Goal: Information Seeking & Learning: Learn about a topic

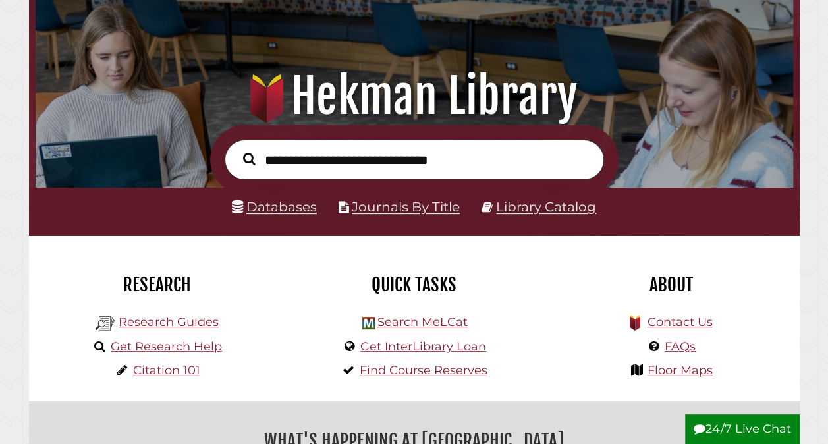
scroll to position [88, 0]
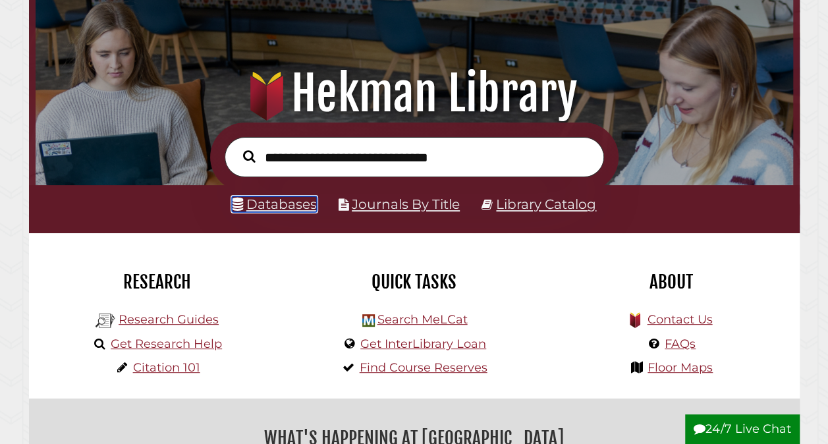
click at [263, 212] on link "Databases" at bounding box center [274, 204] width 85 height 16
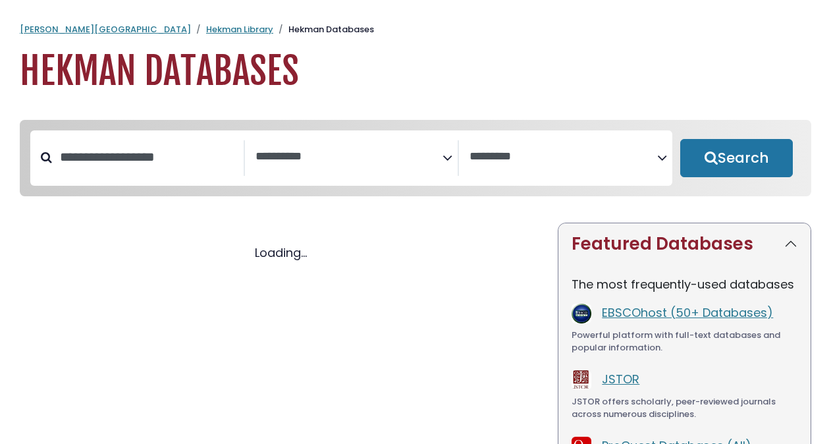
select select "Database Subject Filter"
select select "Database Vendors Filter"
select select "Database Subject Filter"
select select "Database Vendors Filter"
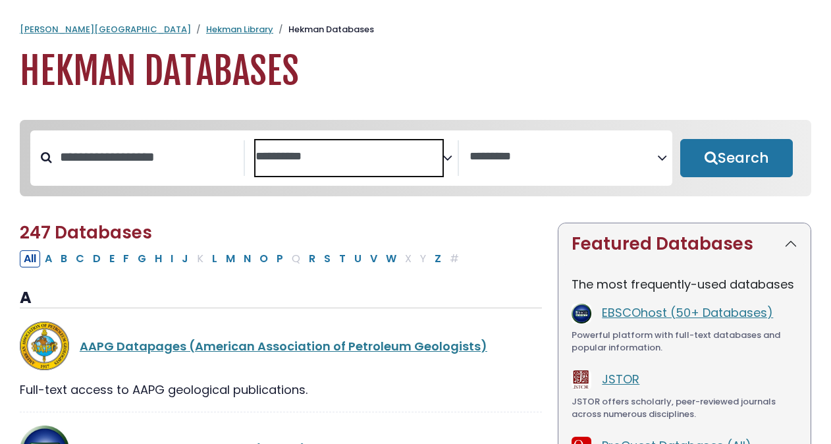
click at [331, 153] on textarea "Search" at bounding box center [350, 157] width 188 height 14
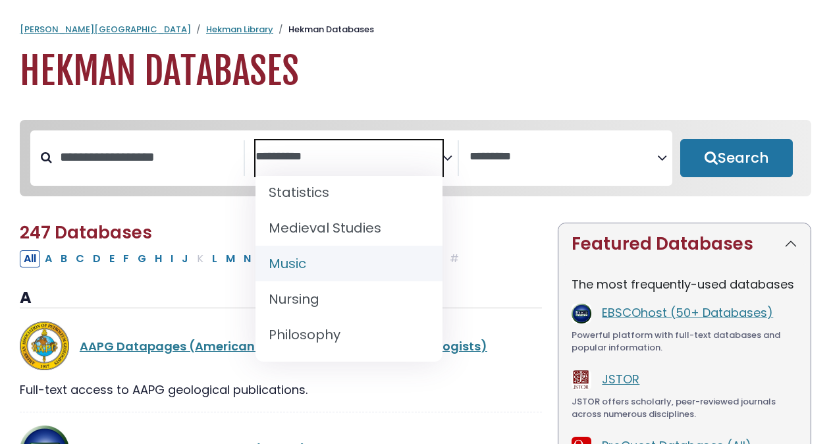
scroll to position [1037, 0]
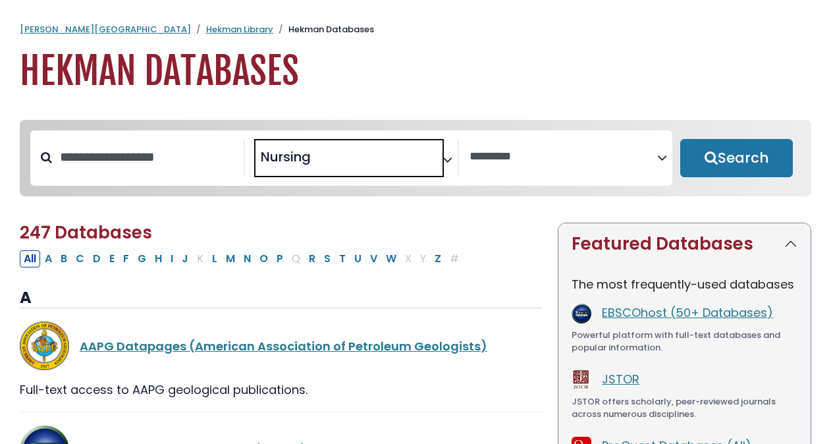
select select "*****"
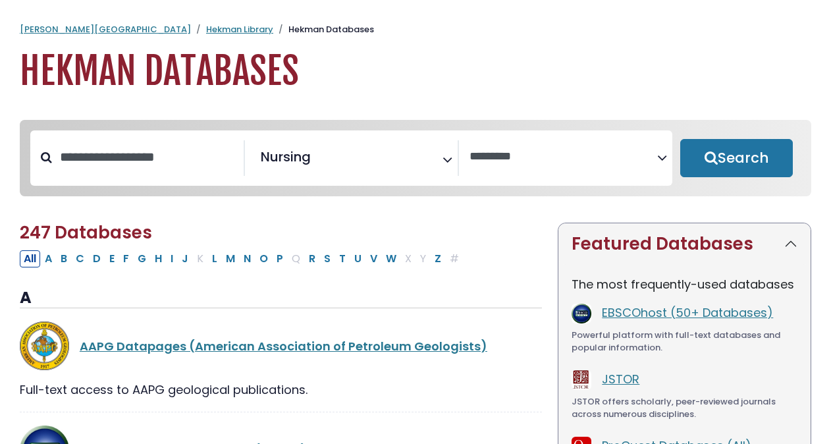
click at [208, 226] on h2 "247 Databases" at bounding box center [281, 233] width 522 height 20
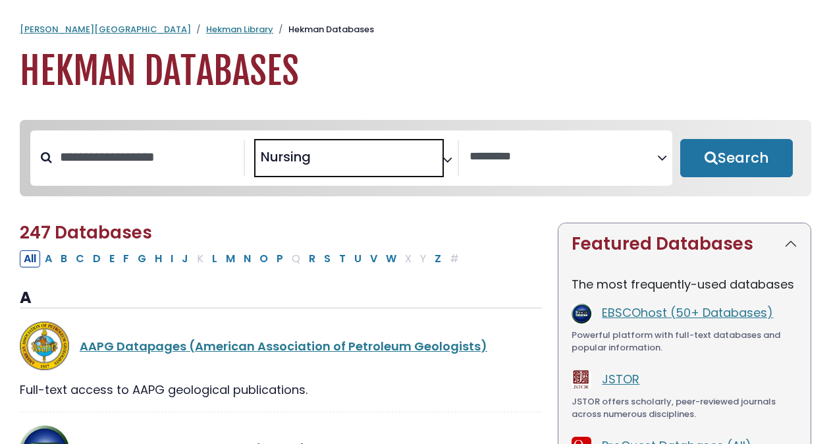
click at [291, 153] on span "Nursing" at bounding box center [286, 157] width 50 height 20
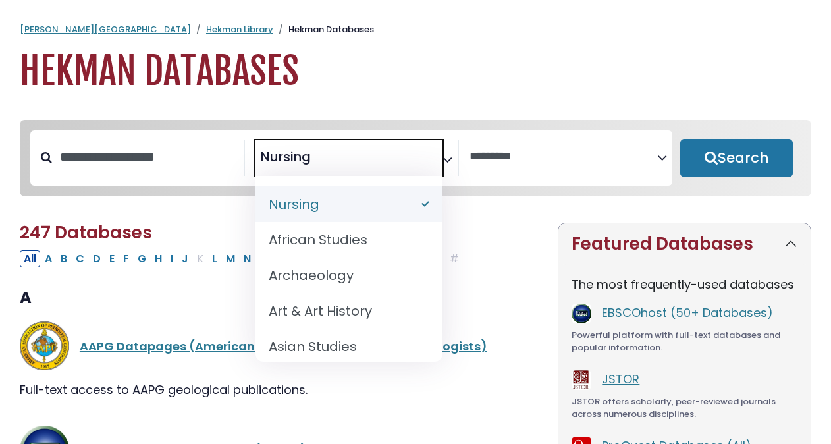
click at [279, 155] on span "Nursing" at bounding box center [286, 157] width 50 height 20
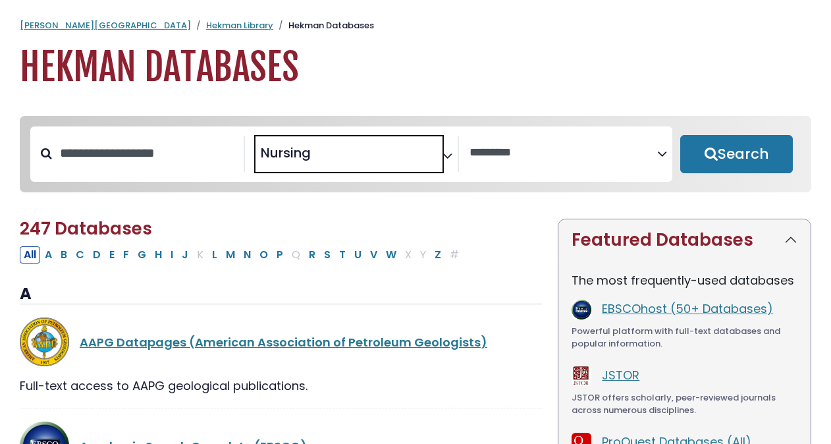
scroll to position [0, 0]
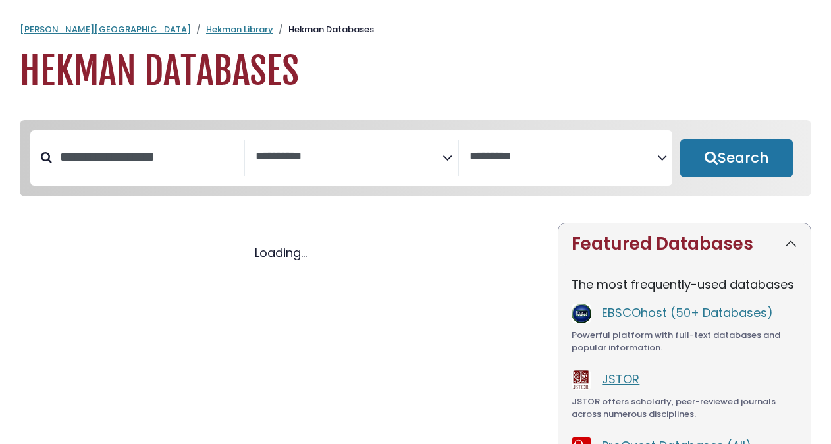
select select "Database Subject Filter"
select select "Database Vendors Filter"
select select "Database Subject Filter"
select select "Database Vendors Filter"
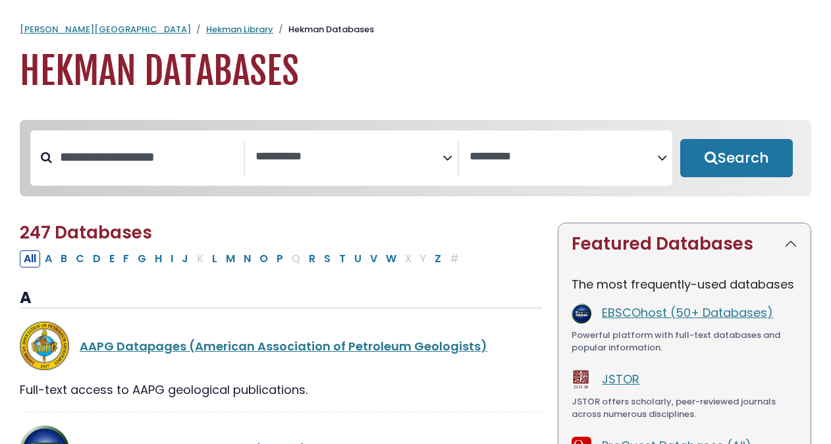
click at [445, 154] on icon "Search filters" at bounding box center [448, 156] width 10 height 20
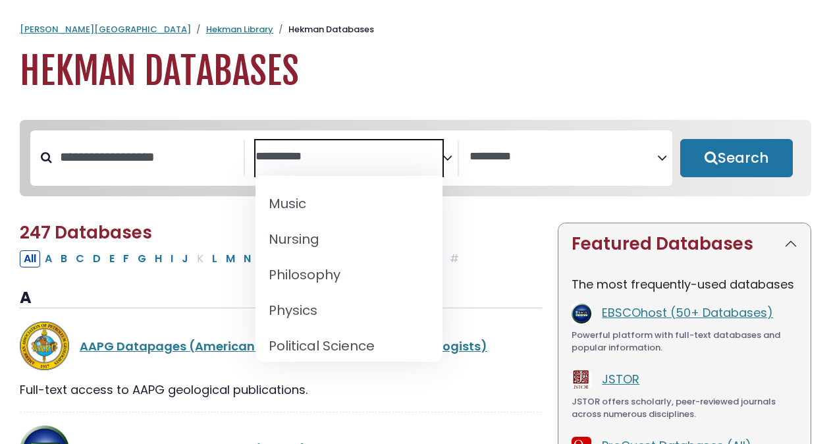
scroll to position [1098, 0]
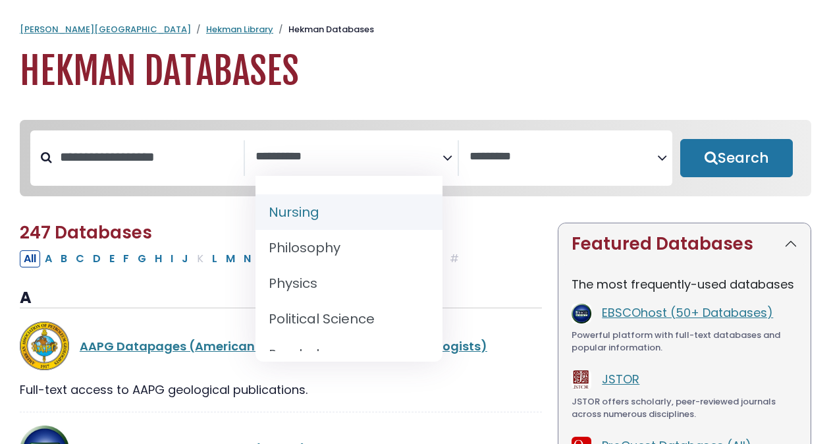
select select "*****"
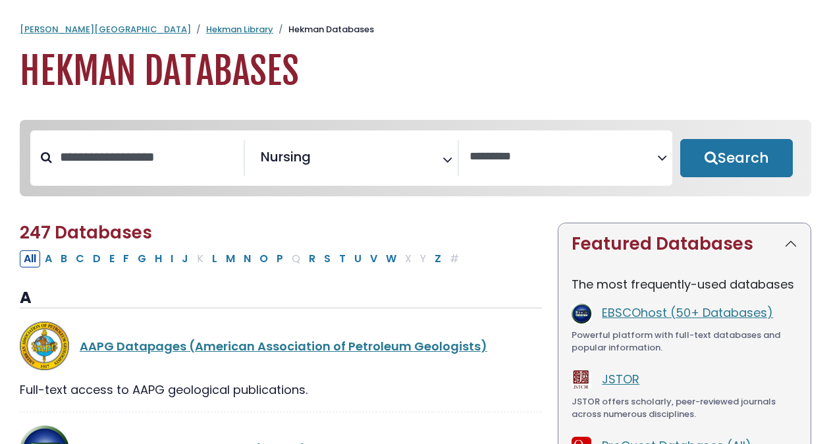
click at [298, 238] on h2 "247 Databases" at bounding box center [281, 233] width 522 height 20
drag, startPoint x: 298, startPoint y: 238, endPoint x: 276, endPoint y: 221, distance: 27.7
click at [746, 157] on button "Search" at bounding box center [736, 158] width 113 height 38
select select "Database Vendors Filter"
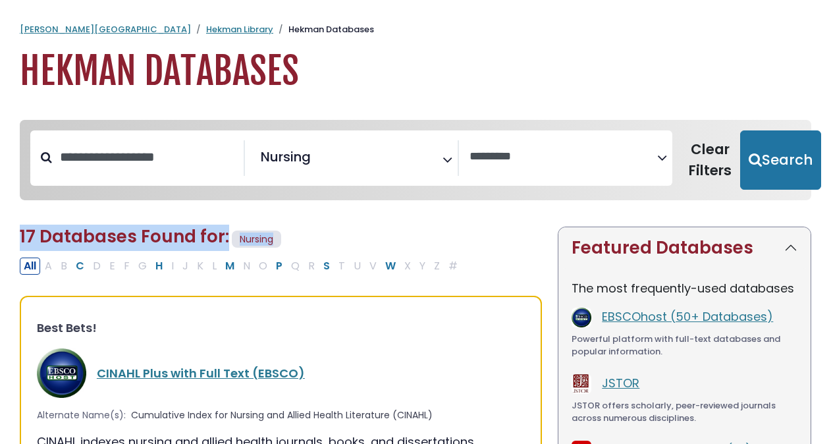
click at [406, 232] on h2 "17 Databases Found for: Nursing Edit Filters" at bounding box center [281, 239] width 522 height 24
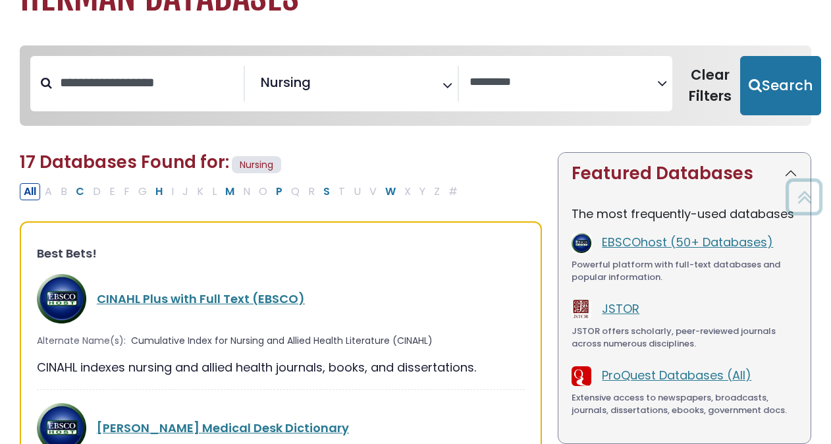
scroll to position [74, 0]
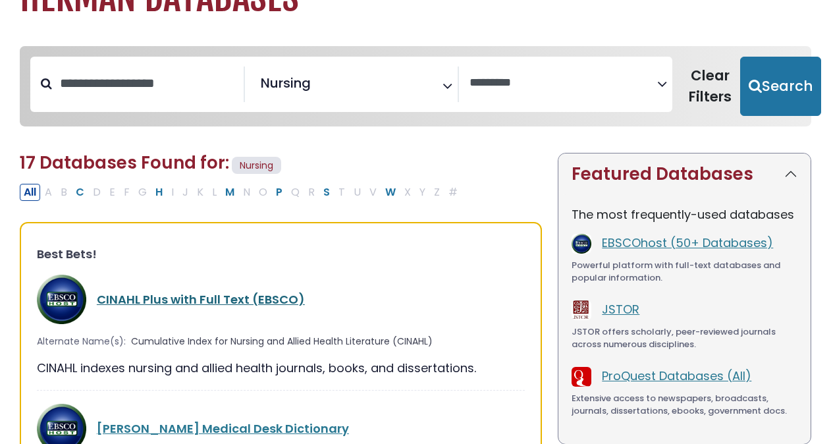
click at [238, 297] on link "CINAHL Plus with Full Text (EBSCO)" at bounding box center [201, 299] width 208 height 16
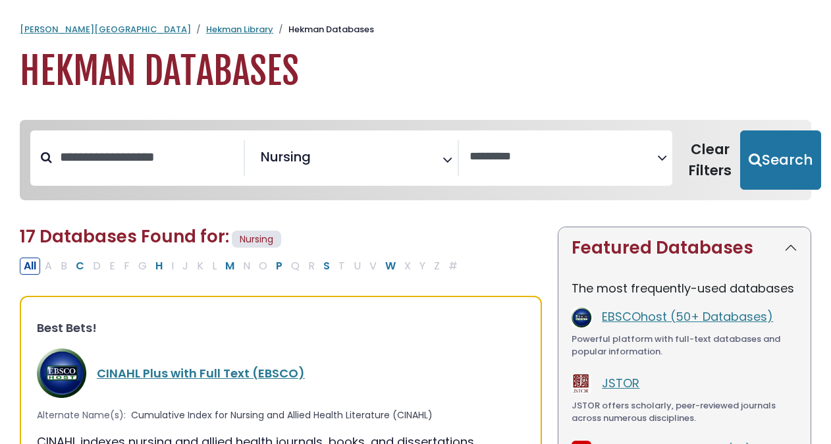
select select "Database Vendors Filter"
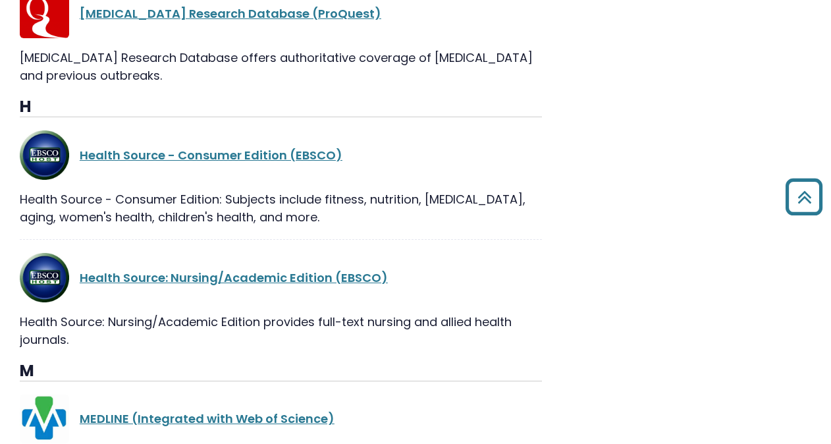
scroll to position [901, 0]
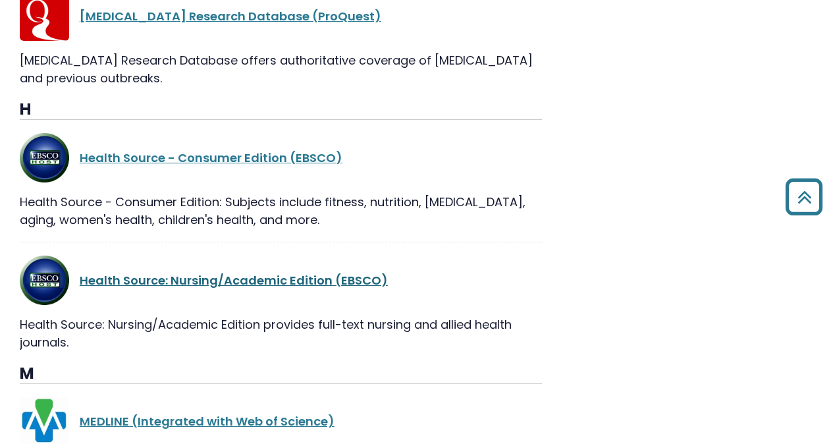
click at [255, 283] on link "Health Source: Nursing/Academic Edition (EBSCO)" at bounding box center [234, 280] width 308 height 16
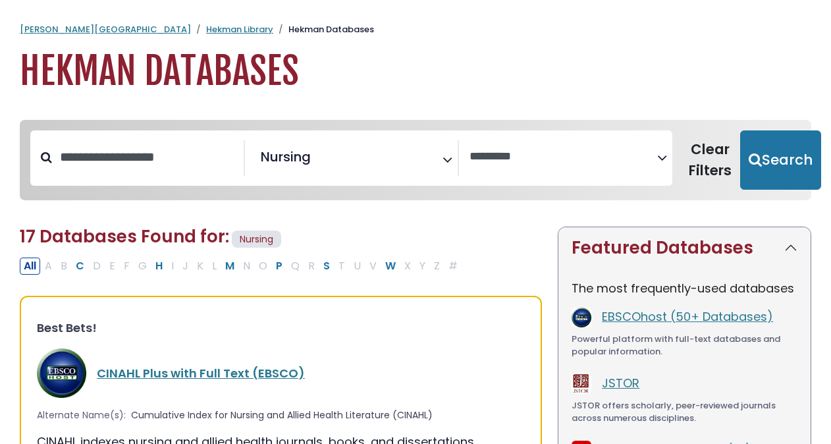
select select "Database Vendors Filter"
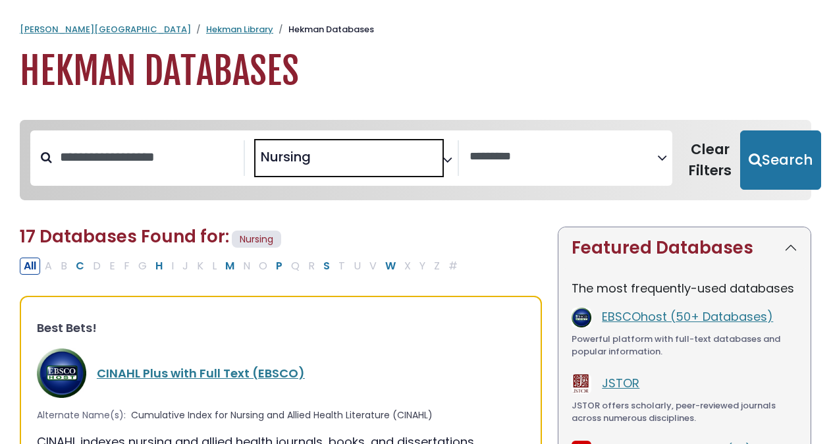
click at [293, 153] on span "Nursing" at bounding box center [286, 157] width 50 height 20
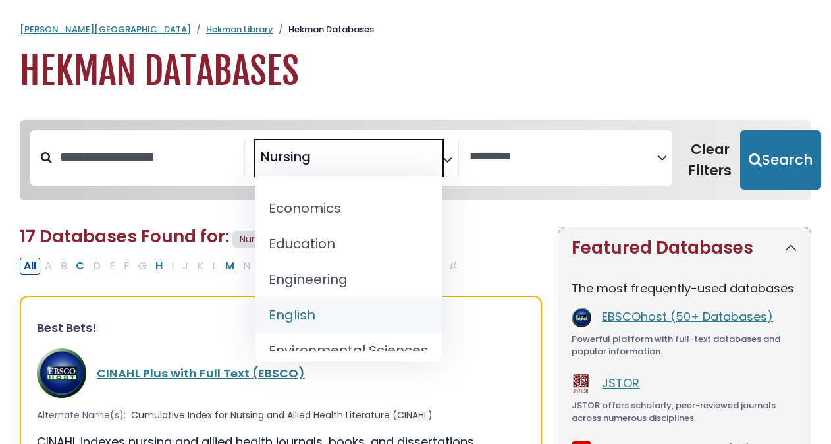
scroll to position [474, 0]
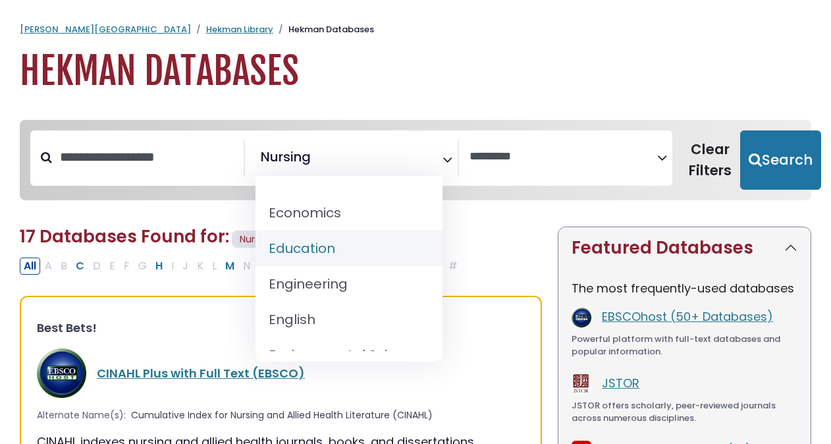
select select "*****"
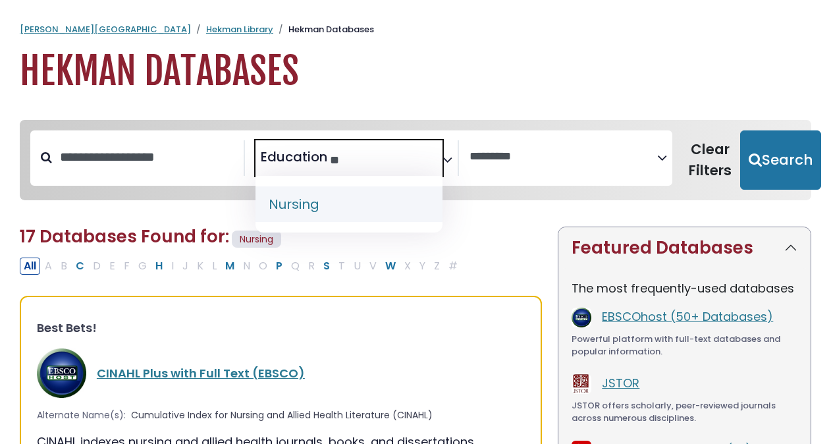
type textarea "*"
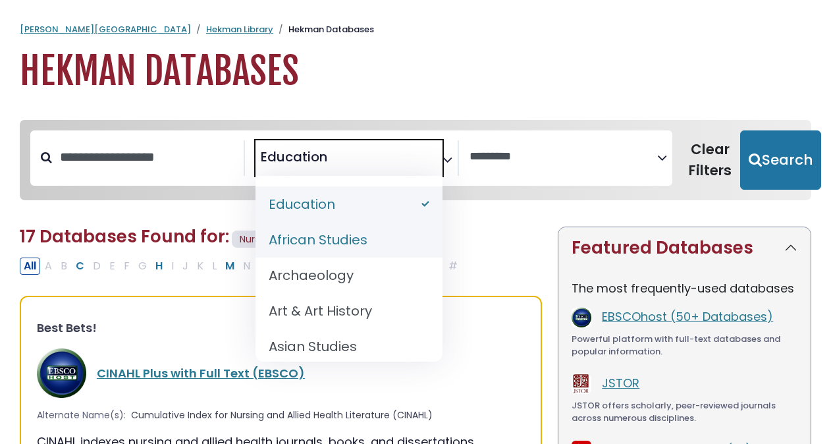
select select "Database Subject Filter"
type textarea "*********"
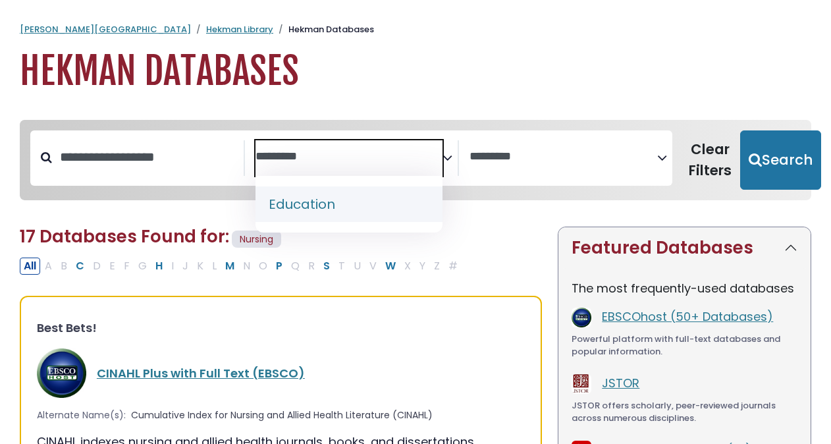
select select "*****"
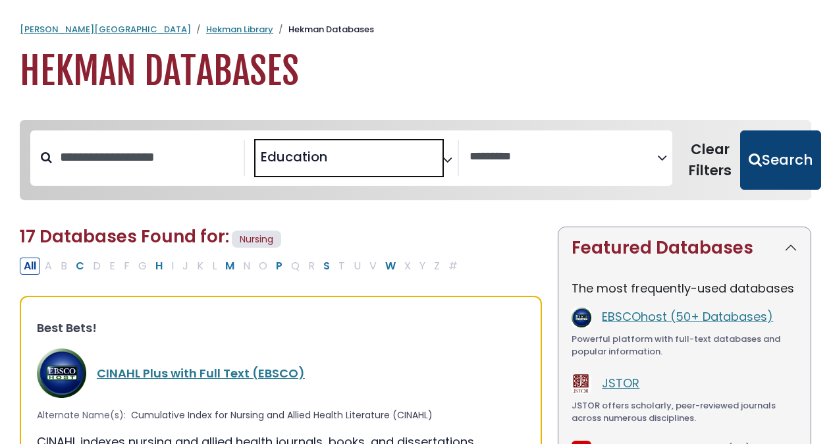
click at [760, 148] on button "Search" at bounding box center [780, 159] width 81 height 59
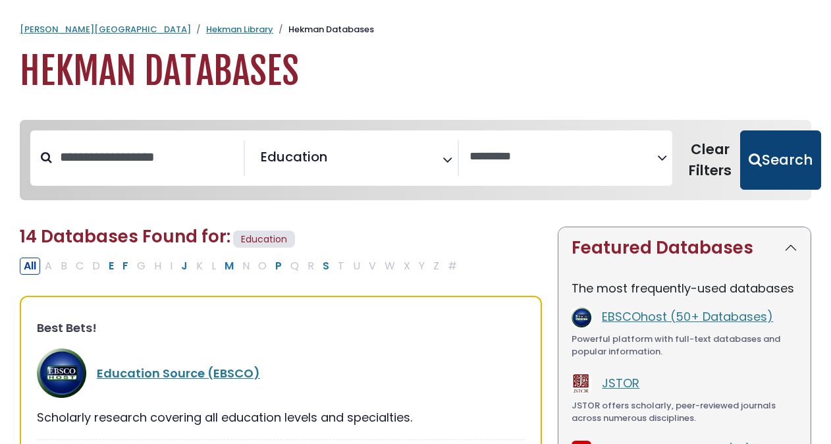
click at [763, 177] on button "Search" at bounding box center [780, 159] width 81 height 59
select select "Database Vendors Filter"
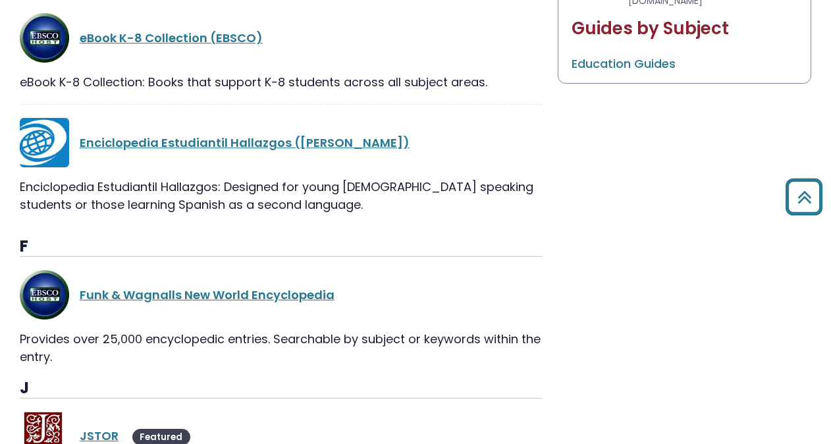
scroll to position [911, 0]
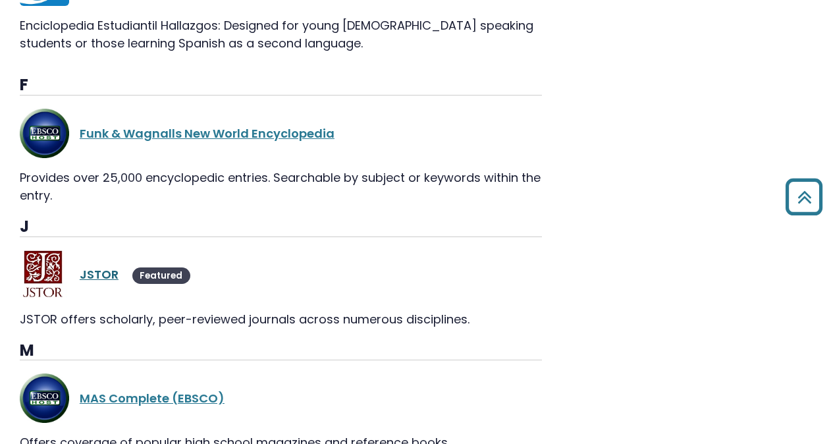
click at [94, 277] on link "JSTOR" at bounding box center [99, 274] width 39 height 16
